Goal: Task Accomplishment & Management: Use online tool/utility

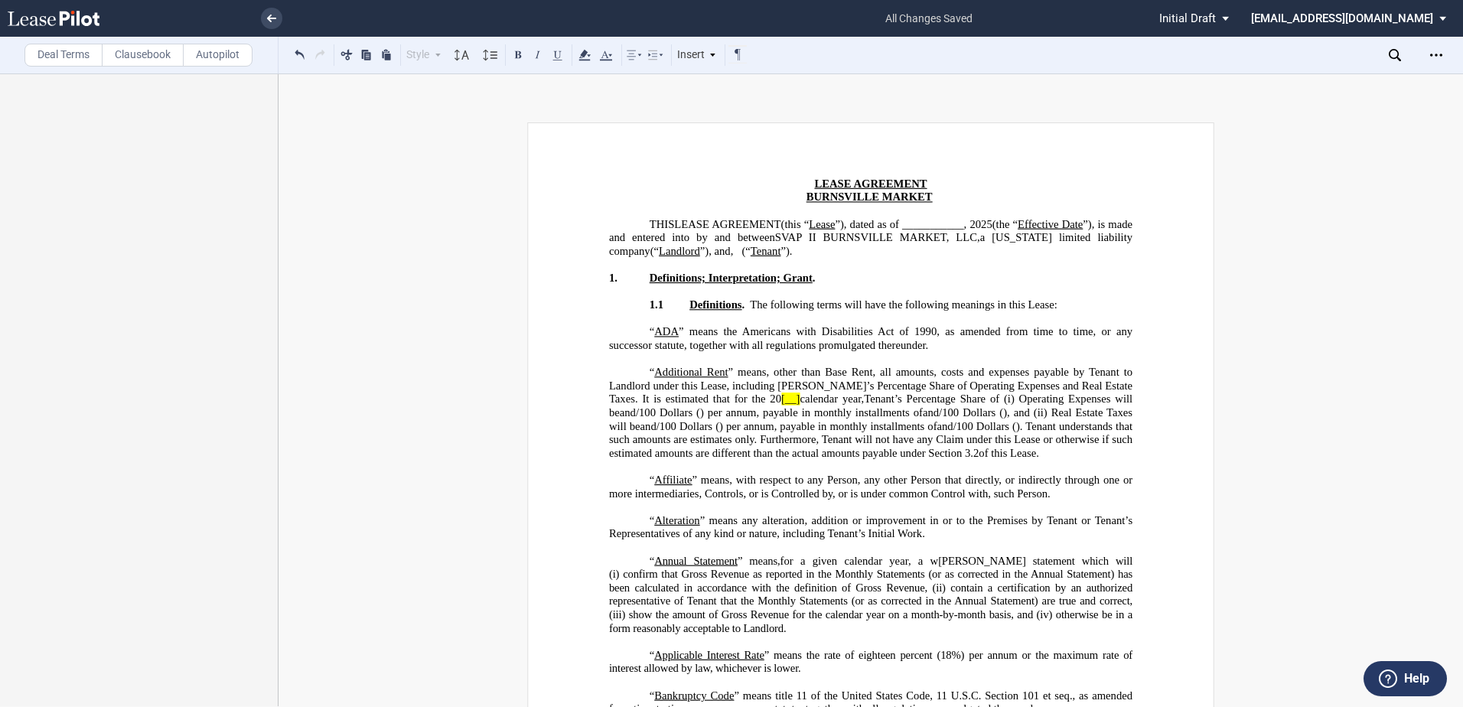
click at [82, 54] on label "Deal Terms" at bounding box center [63, 55] width 78 height 23
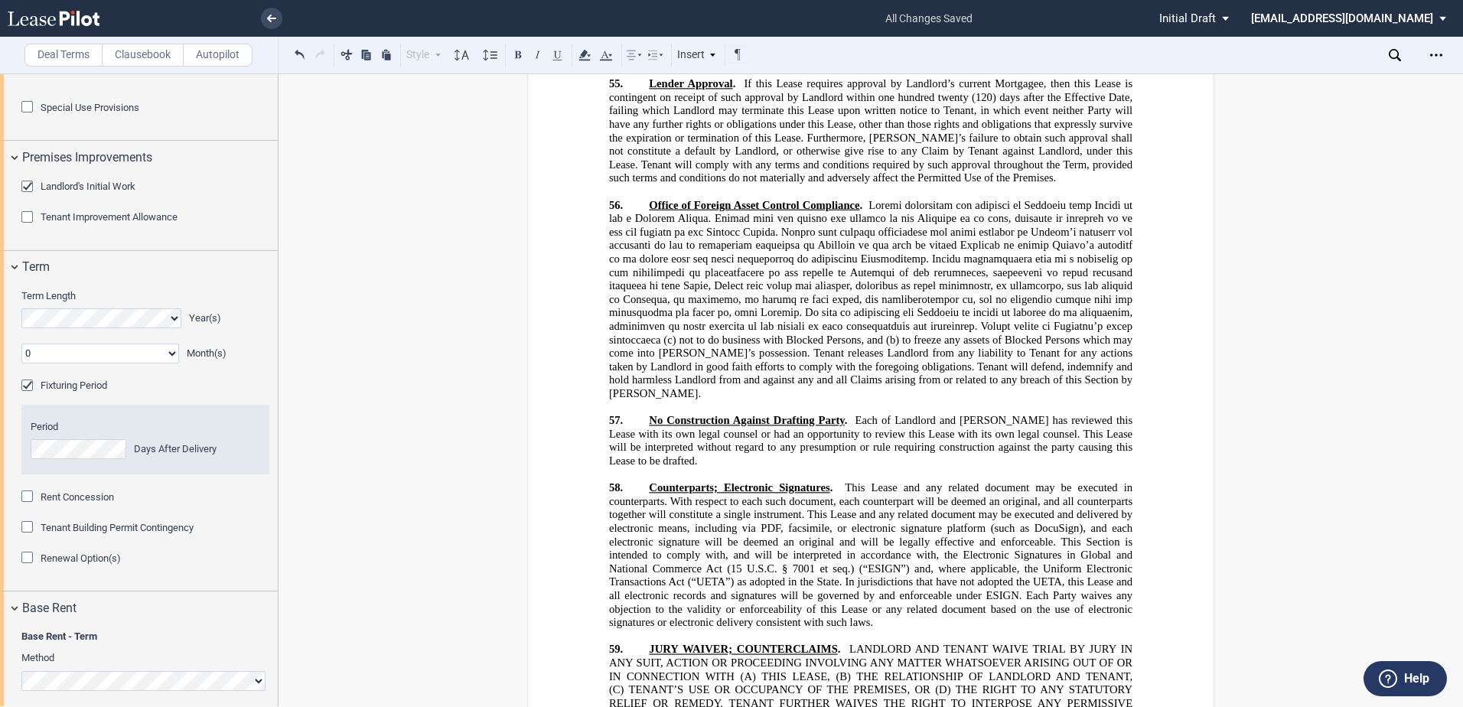
scroll to position [1071, 0]
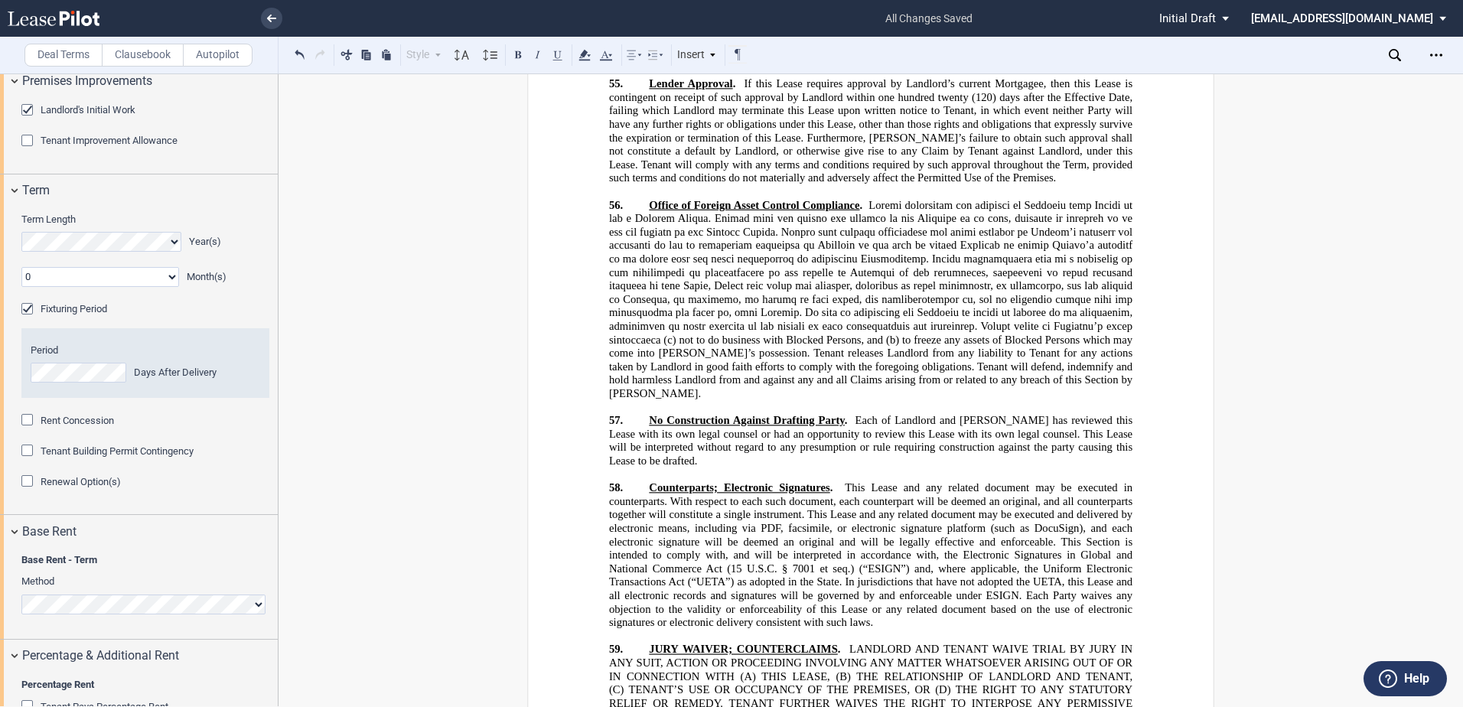
click at [116, 146] on span "Tenant Improvement Allowance" at bounding box center [109, 140] width 137 height 11
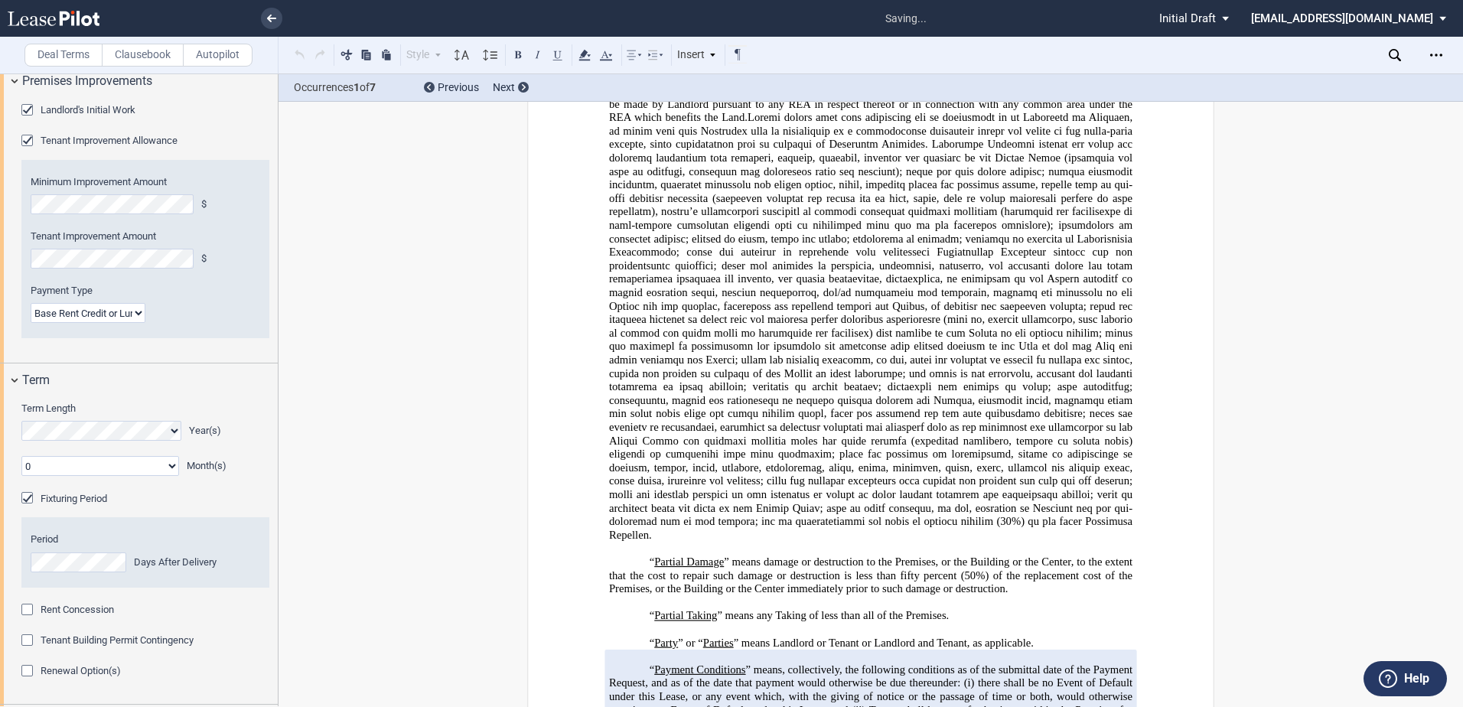
scroll to position [2749, 0]
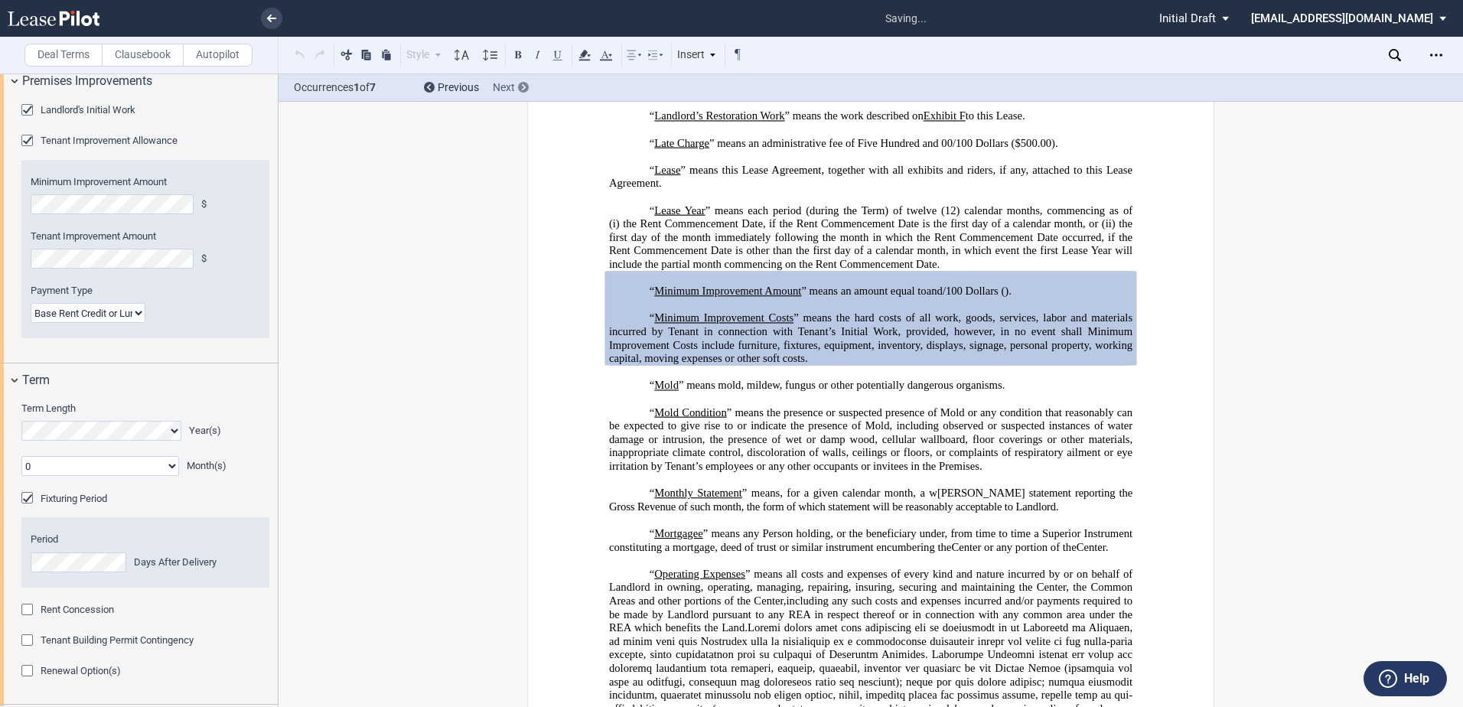
click at [526, 83] on div at bounding box center [523, 87] width 11 height 11
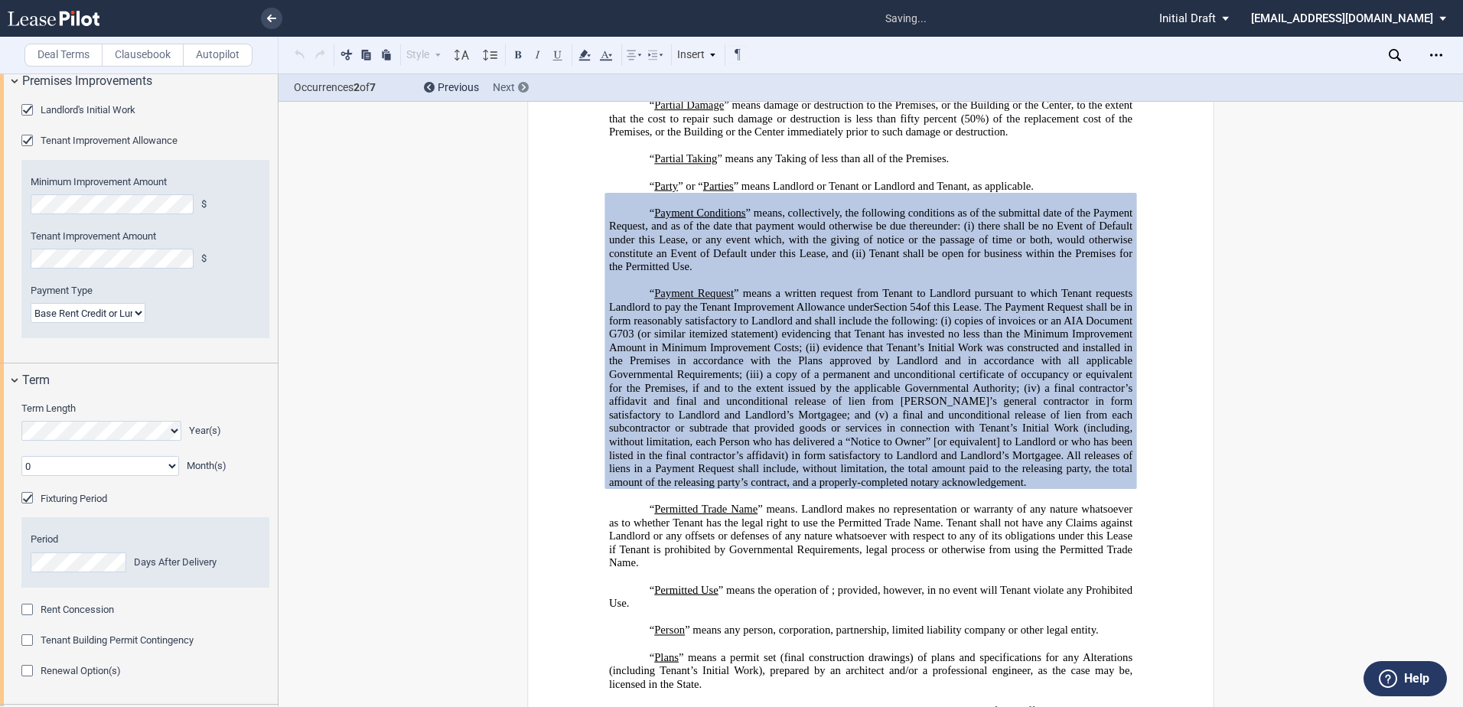
click at [526, 83] on div at bounding box center [523, 87] width 11 height 11
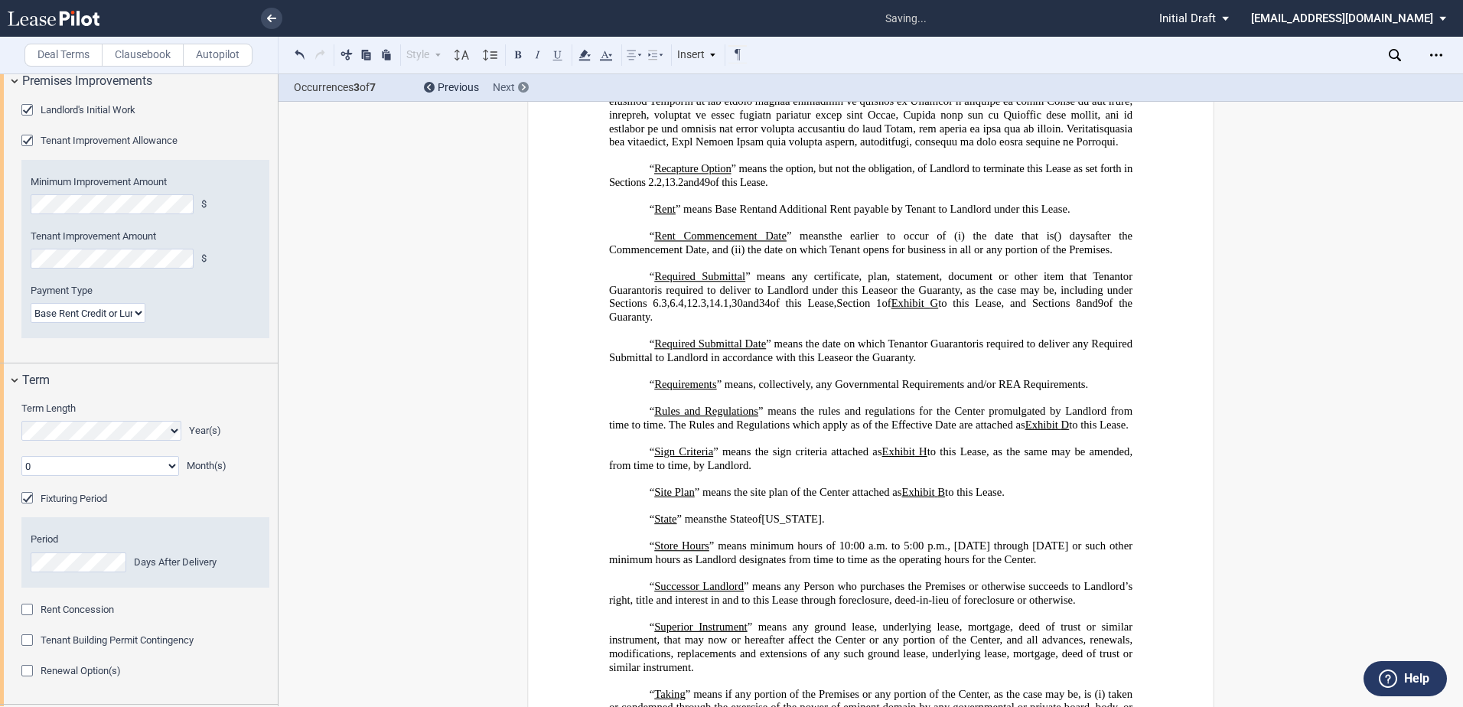
scroll to position [5234, 0]
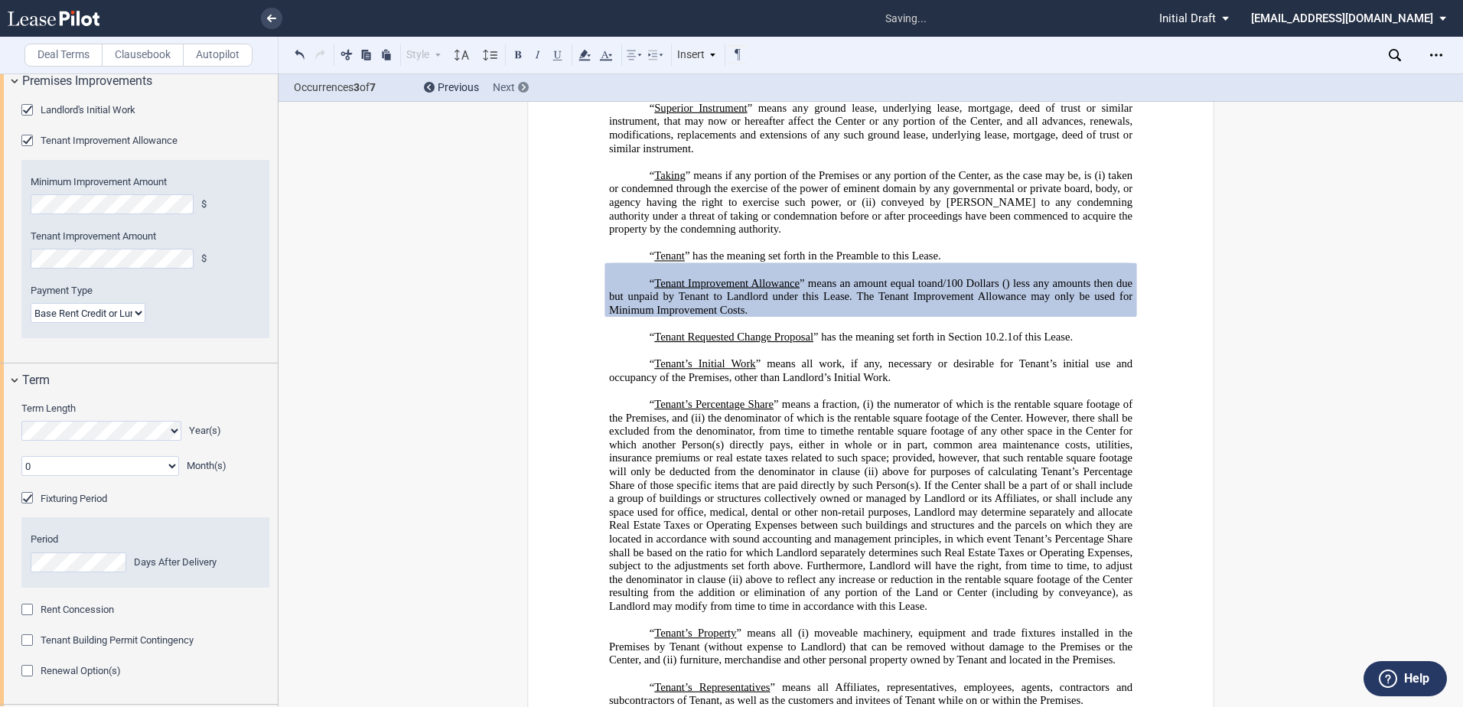
click at [526, 83] on div at bounding box center [523, 87] width 11 height 11
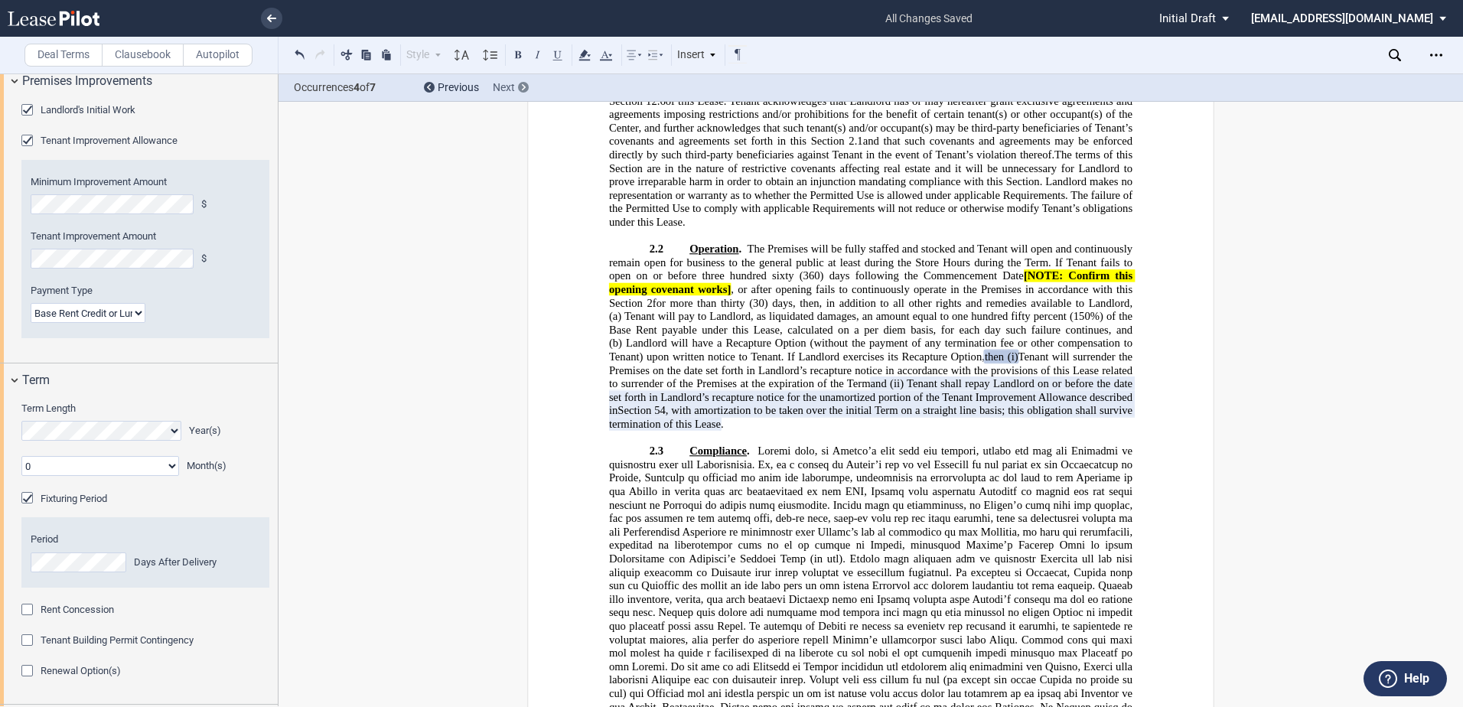
scroll to position [6467, 0]
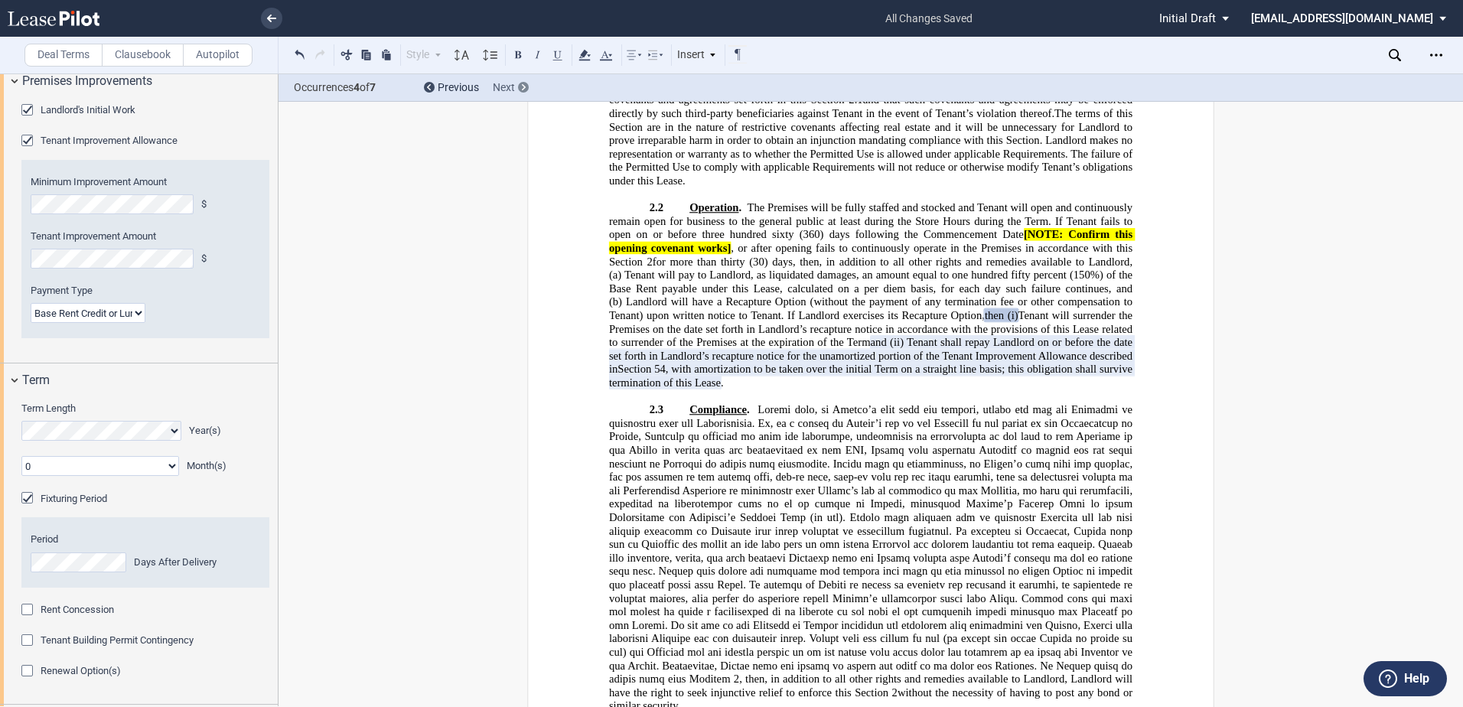
click at [526, 83] on div at bounding box center [523, 87] width 11 height 11
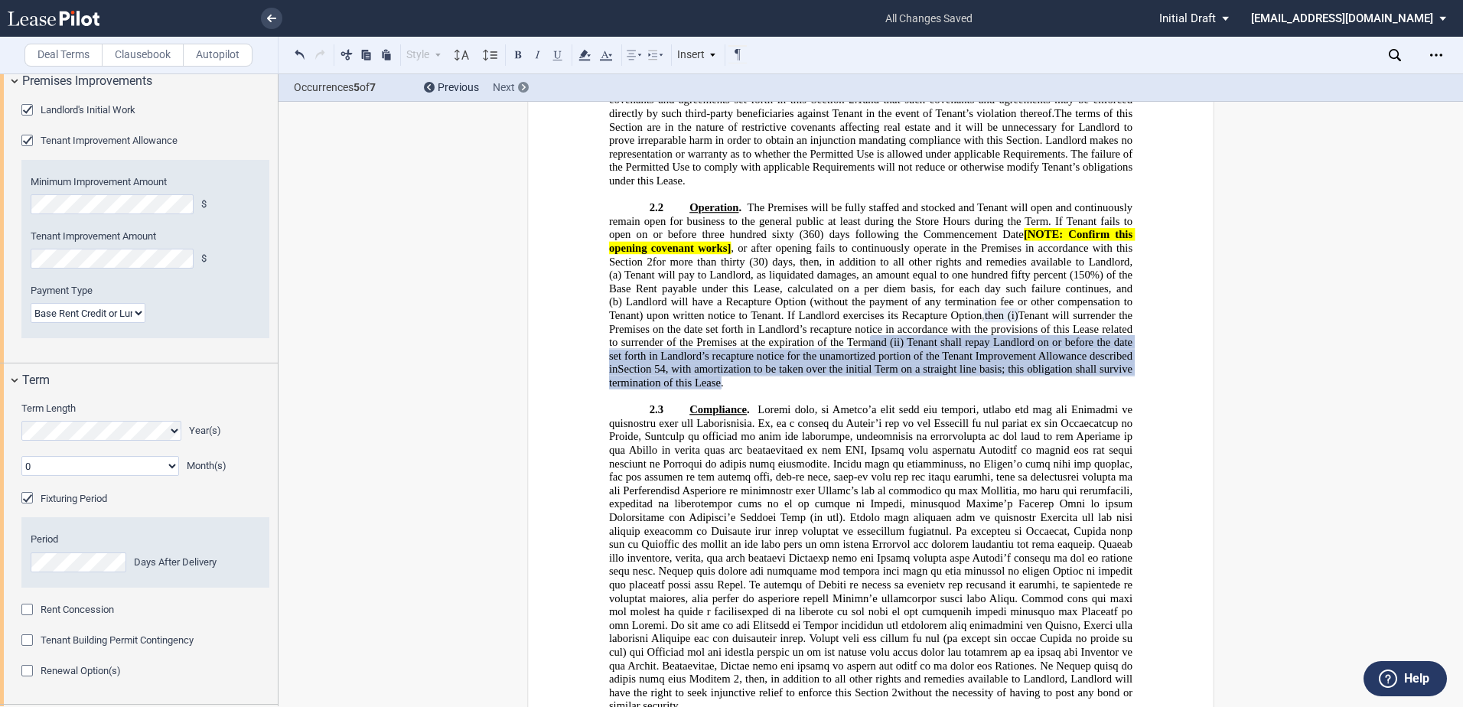
click at [526, 83] on div at bounding box center [523, 87] width 11 height 11
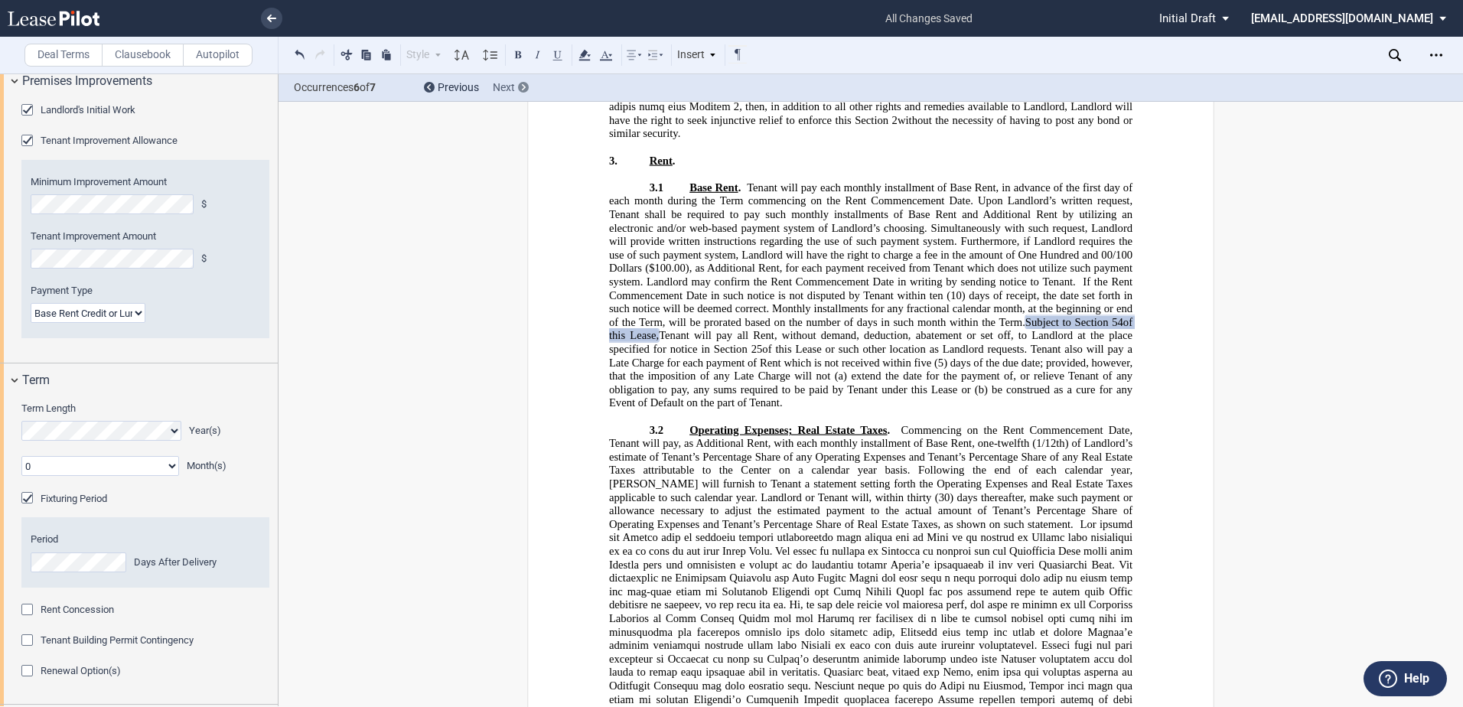
click at [526, 83] on div at bounding box center [523, 87] width 11 height 11
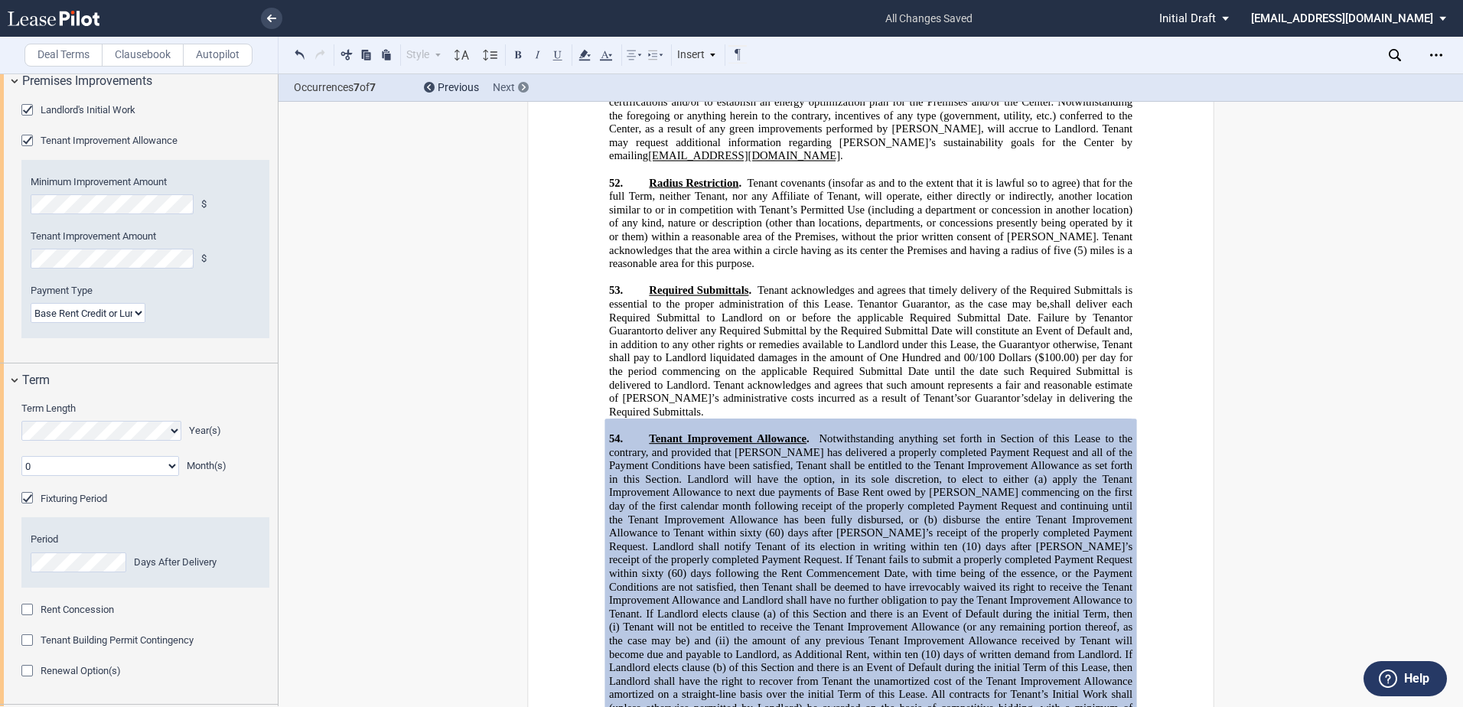
click at [526, 83] on div at bounding box center [523, 87] width 11 height 11
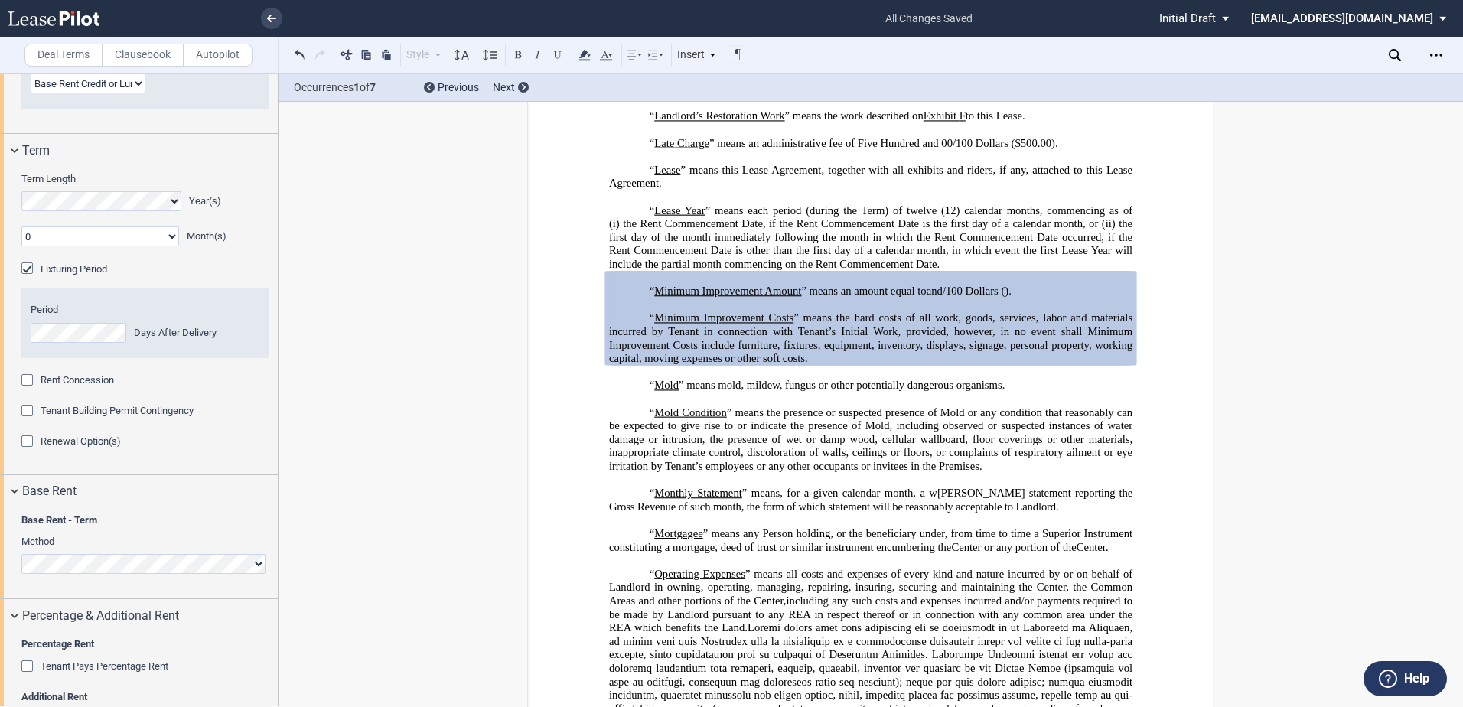
scroll to position [1377, 0]
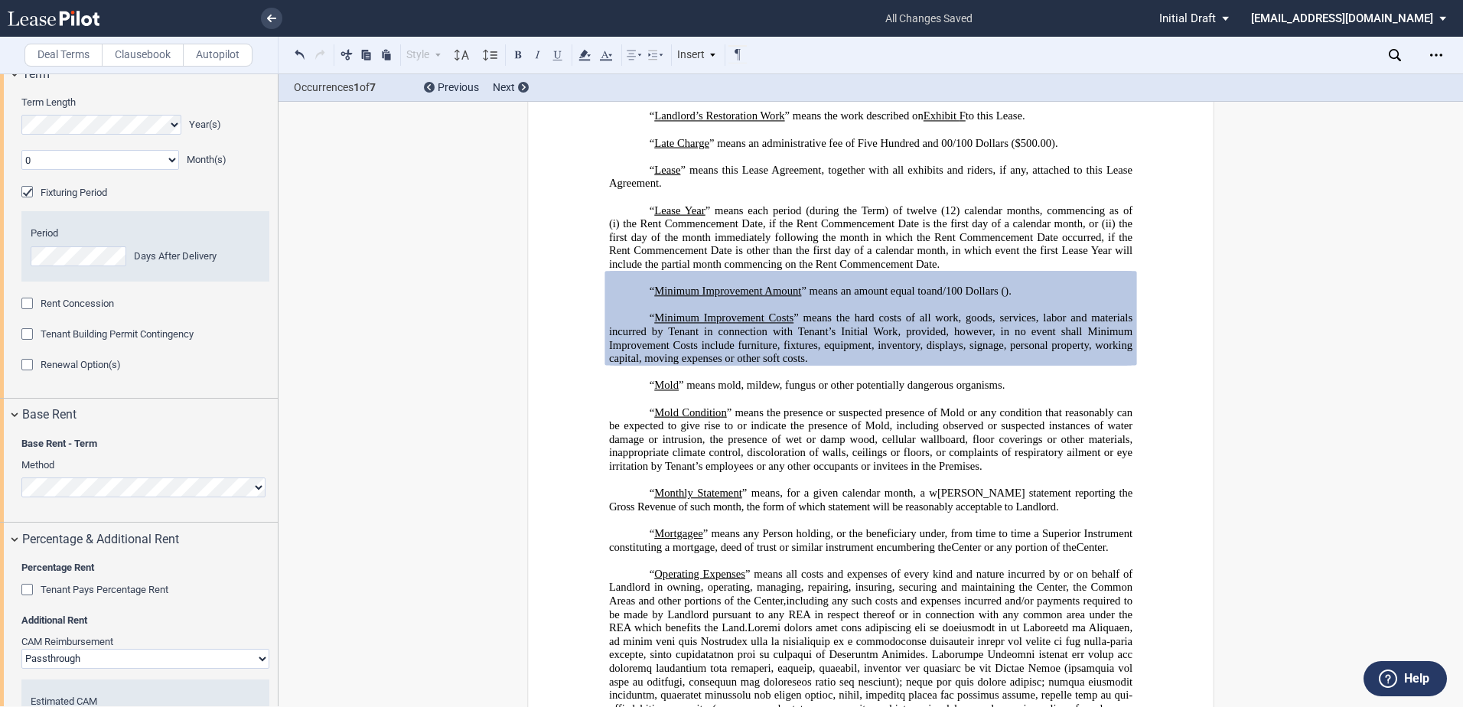
click at [112, 340] on span "Tenant Building Permit Contingency" at bounding box center [117, 333] width 153 height 11
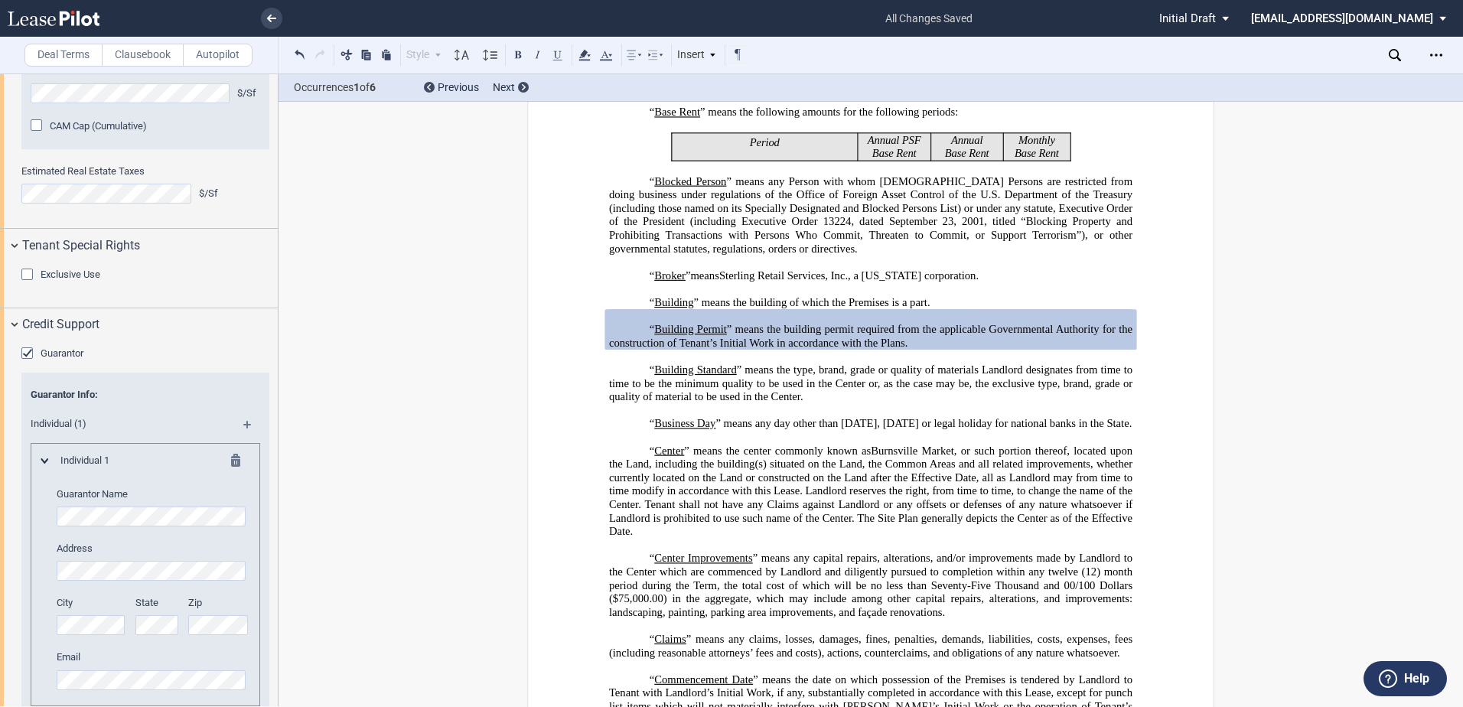
scroll to position [1977, 0]
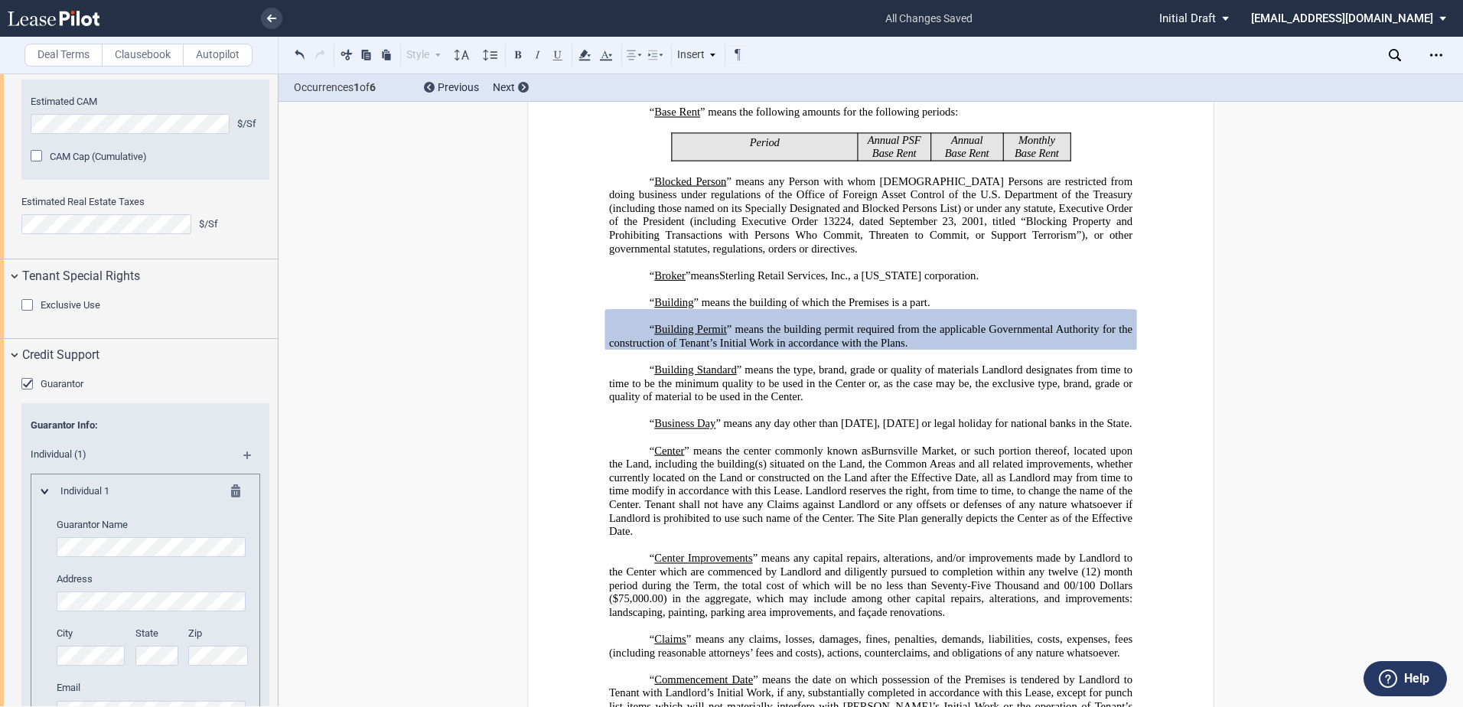
click at [151, 54] on label "Clausebook" at bounding box center [143, 55] width 82 height 23
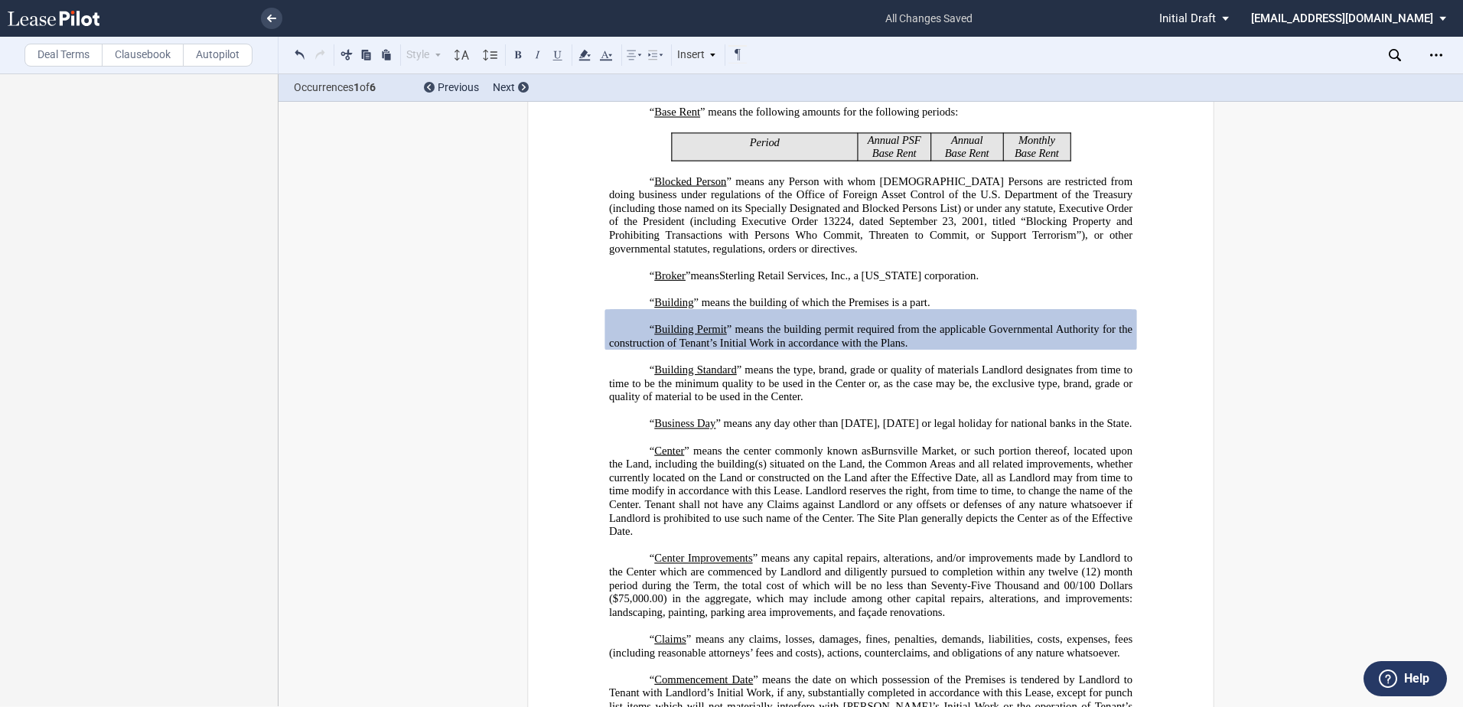
scroll to position [0, 0]
click at [511, 86] on span "Next" at bounding box center [504, 87] width 22 height 12
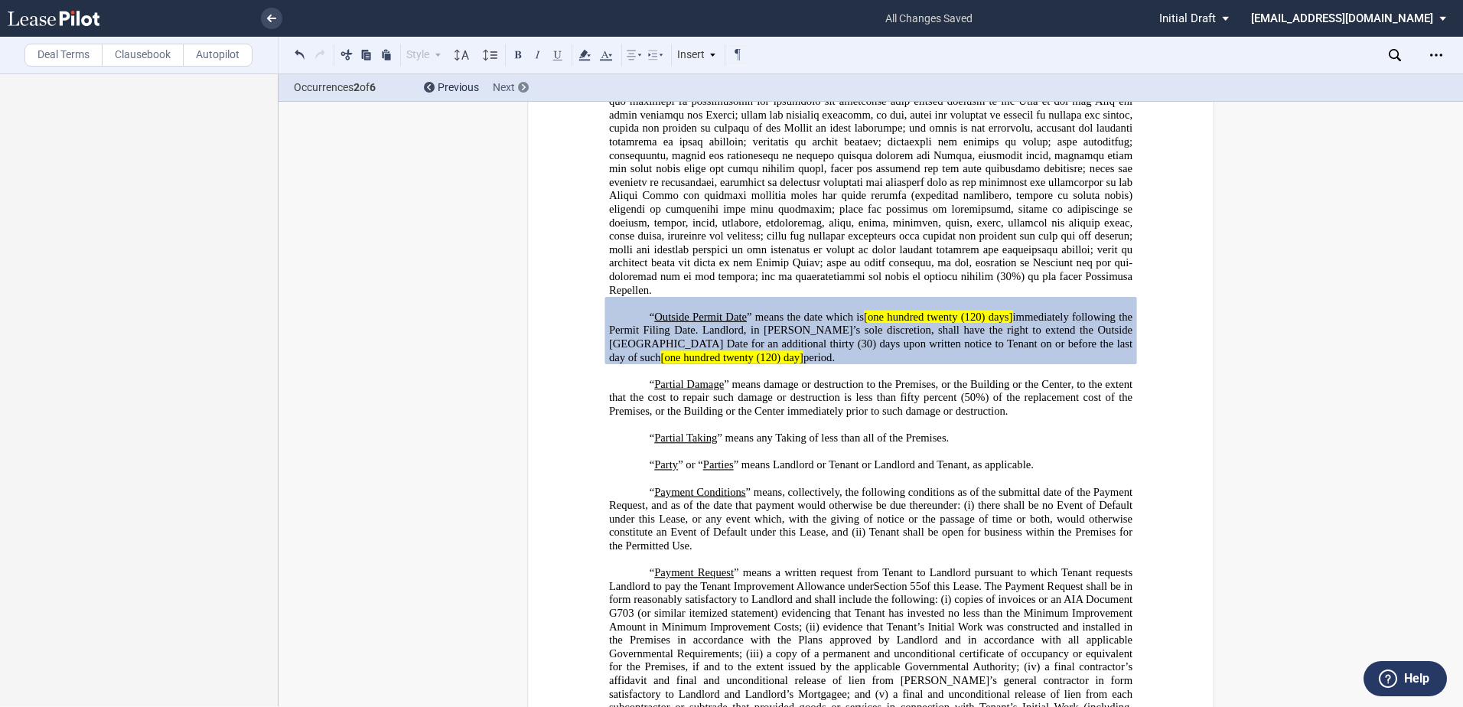
click at [511, 86] on span "Next" at bounding box center [504, 87] width 22 height 12
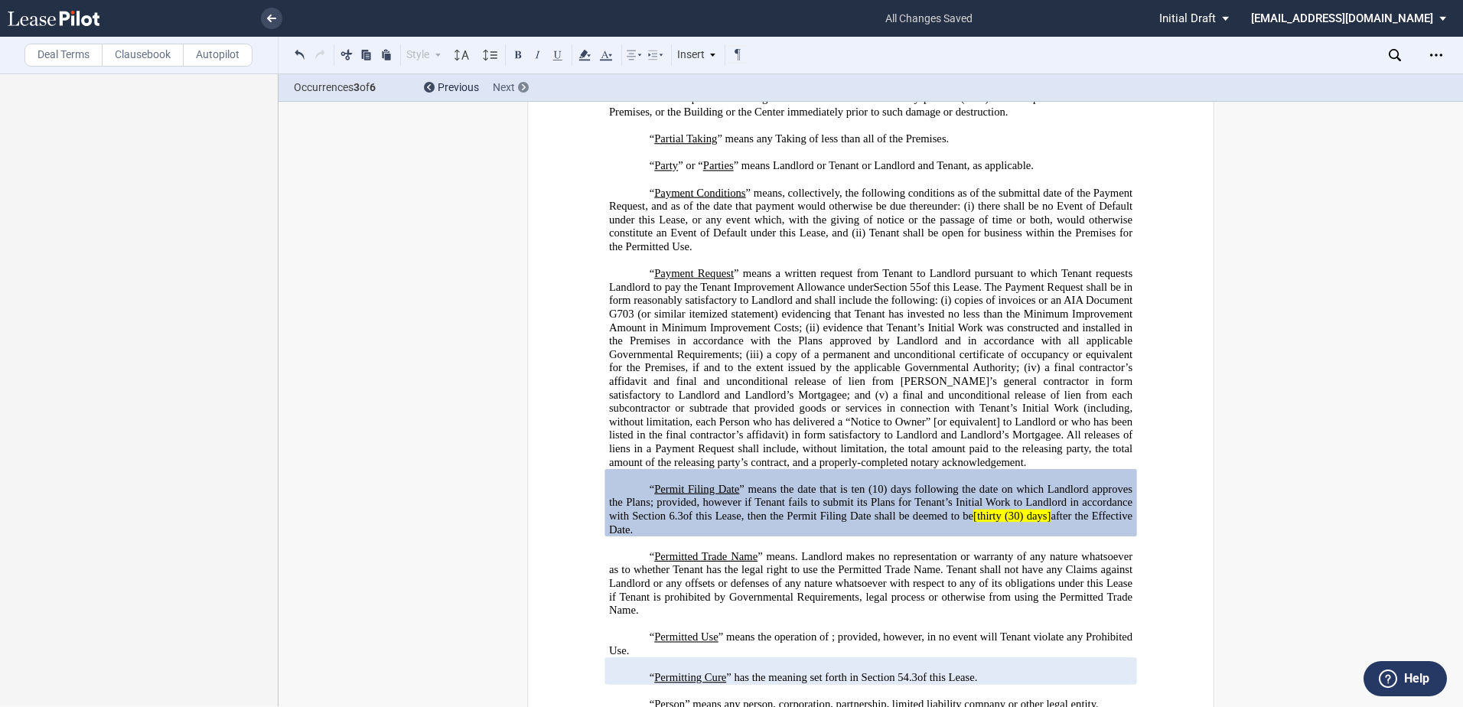
scroll to position [4015, 0]
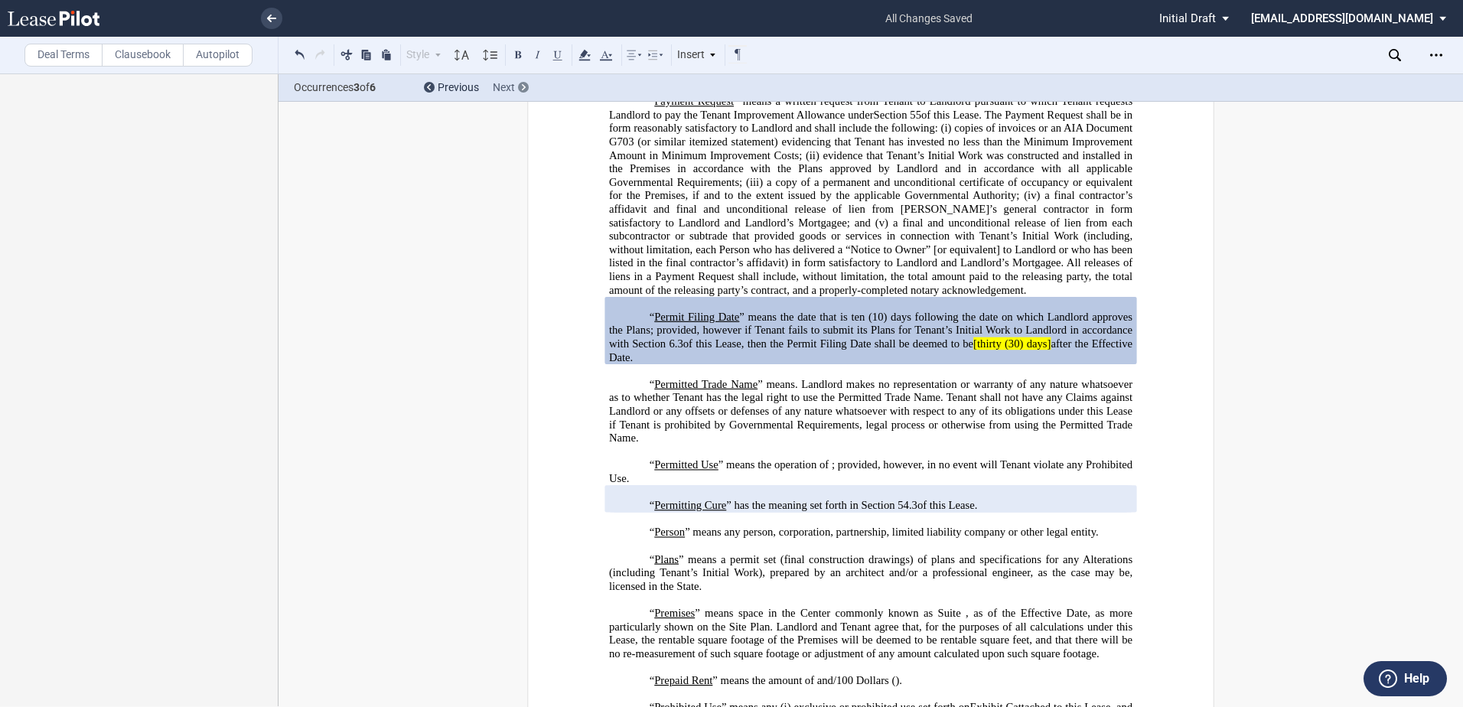
click at [511, 86] on span "Next" at bounding box center [504, 87] width 22 height 12
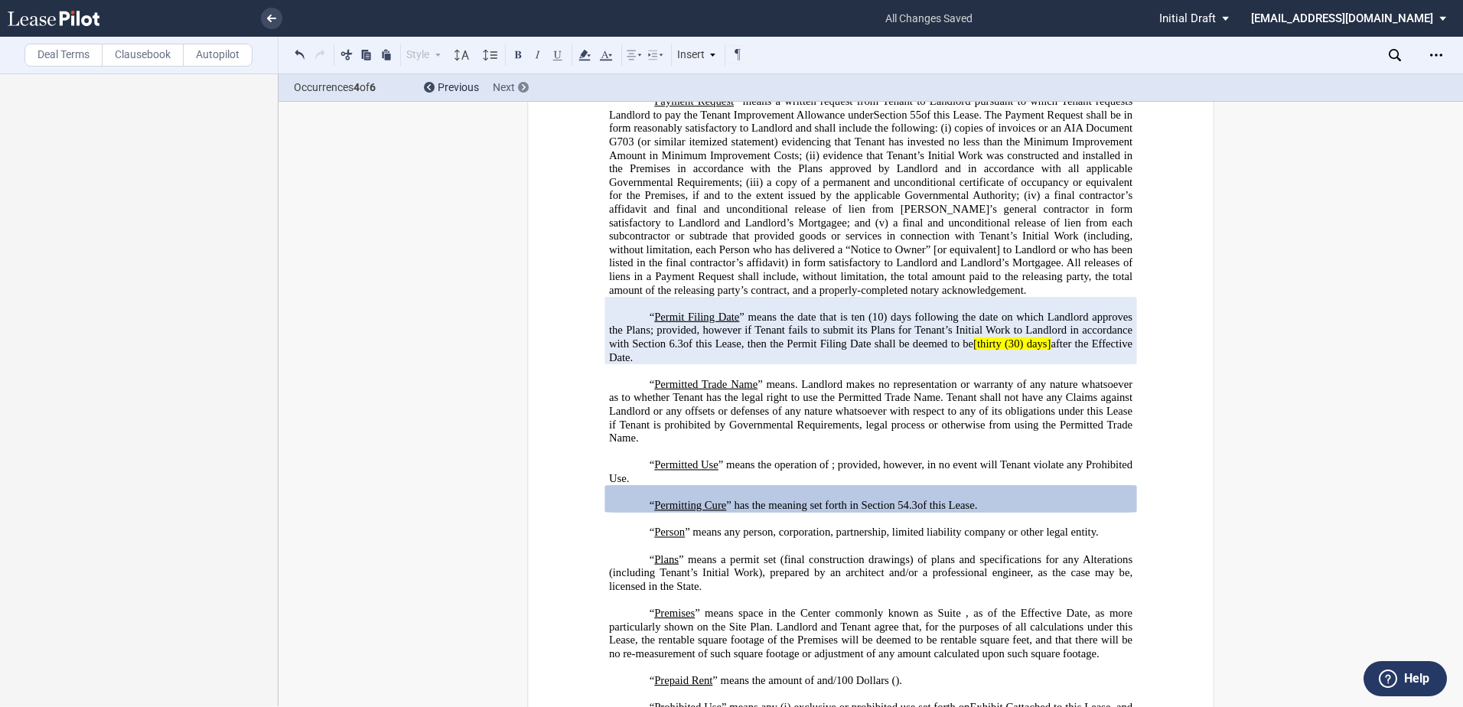
click at [511, 86] on span "Next" at bounding box center [504, 87] width 22 height 12
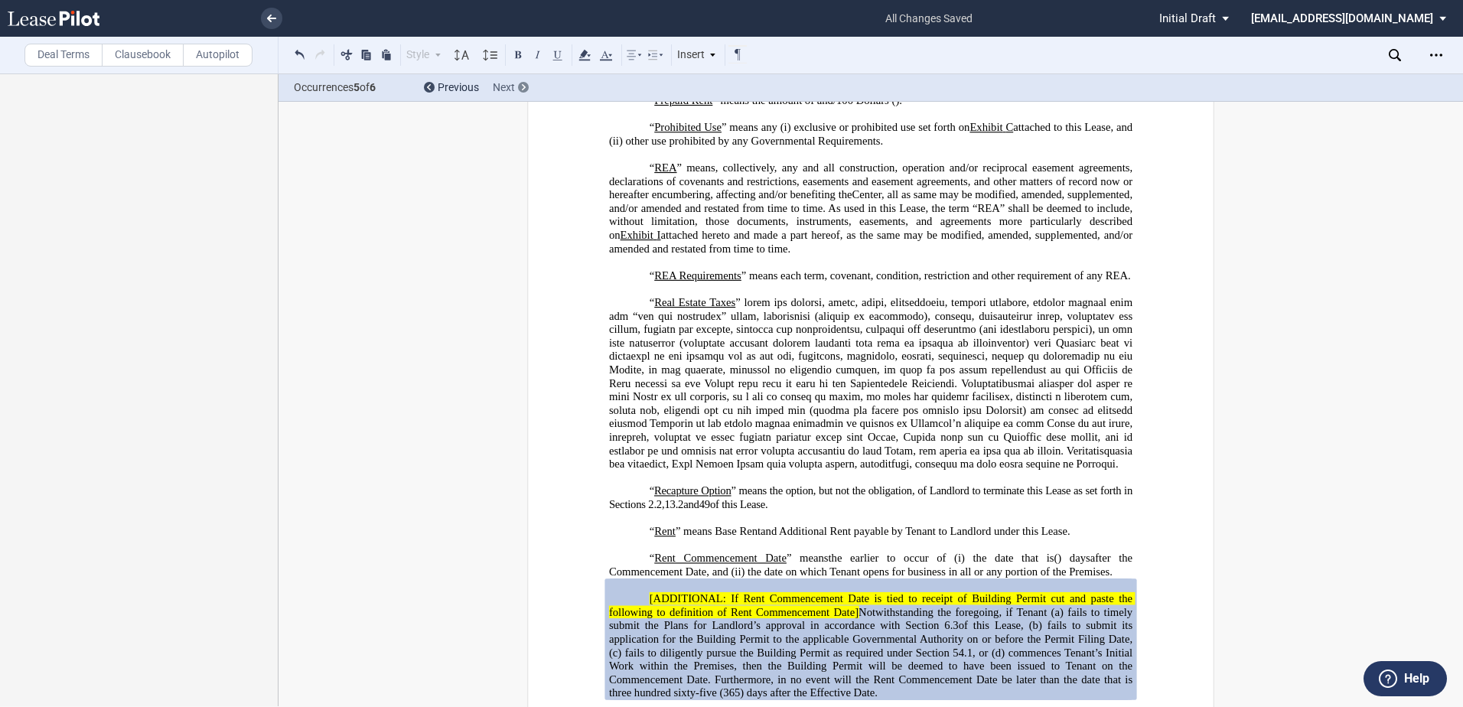
scroll to position [4928, 0]
